Goal: Information Seeking & Learning: Learn about a topic

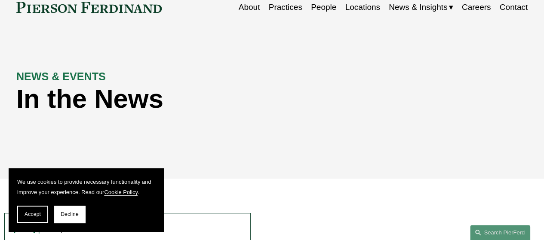
scroll to position [172, 0]
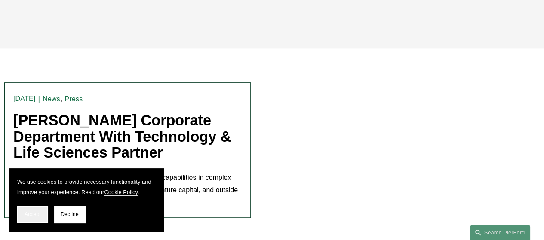
click at [28, 214] on span "Accept" at bounding box center [33, 215] width 16 height 6
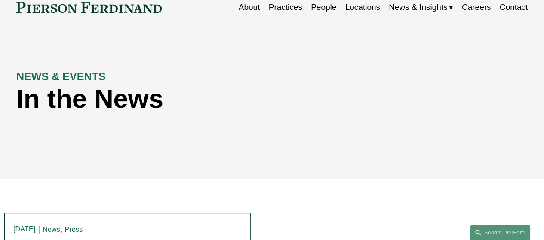
scroll to position [0, 0]
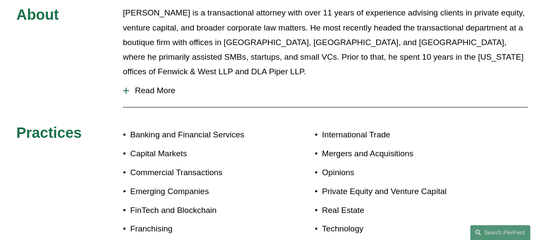
scroll to position [387, 0]
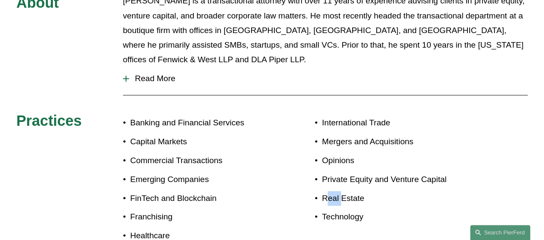
drag, startPoint x: 340, startPoint y: 186, endPoint x: 325, endPoint y: 187, distance: 14.2
click at [325, 191] on p "Real Estate" at bounding box center [403, 198] width 163 height 15
drag, startPoint x: 341, startPoint y: 170, endPoint x: 363, endPoint y: 171, distance: 21.5
click at [363, 172] on p "Private Equity and Venture Capital" at bounding box center [403, 179] width 163 height 15
click at [338, 218] on div "About Said Ertekin is a transactional attorney with over 11 years of experience…" at bounding box center [272, 121] width 544 height 254
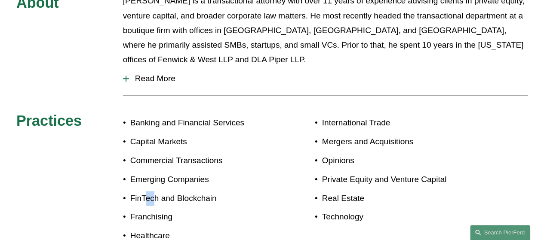
drag, startPoint x: 144, startPoint y: 188, endPoint x: 139, endPoint y: 142, distance: 45.8
click at [154, 191] on p "FinTech and Blockchain" at bounding box center [201, 198] width 142 height 15
click at [148, 135] on p "Capital Markets" at bounding box center [201, 142] width 142 height 15
drag, startPoint x: 157, startPoint y: 111, endPoint x: 165, endPoint y: 111, distance: 7.8
click at [165, 116] on p "Banking and Financial Services" at bounding box center [201, 123] width 142 height 15
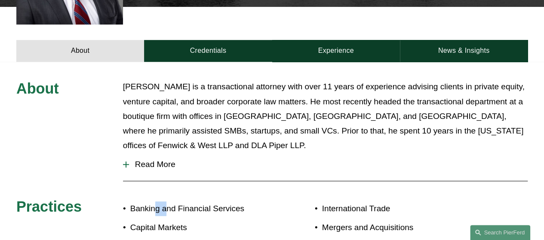
scroll to position [301, 0]
click at [159, 160] on span "Read More" at bounding box center [328, 164] width 399 height 9
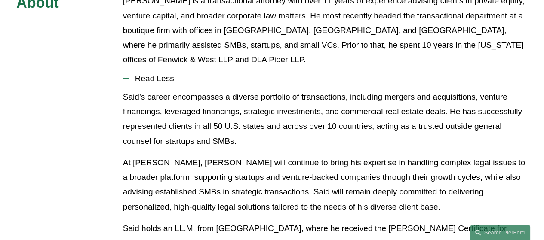
scroll to position [430, 0]
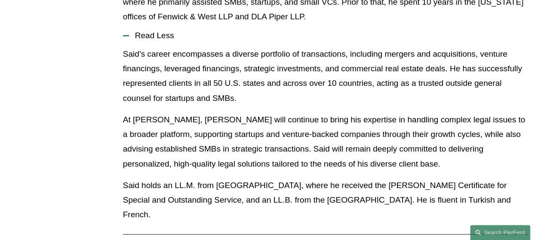
click at [170, 133] on p "At Pierson Ferdinand LLP, Said will continue to bring his expertise in handling…" at bounding box center [325, 142] width 405 height 59
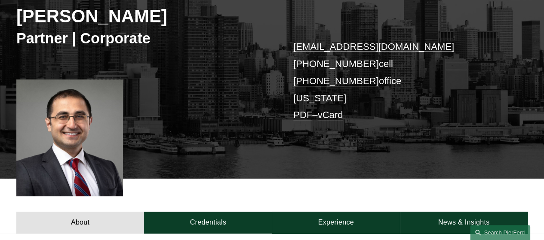
scroll to position [258, 0]
